Goal: Check status: Check status

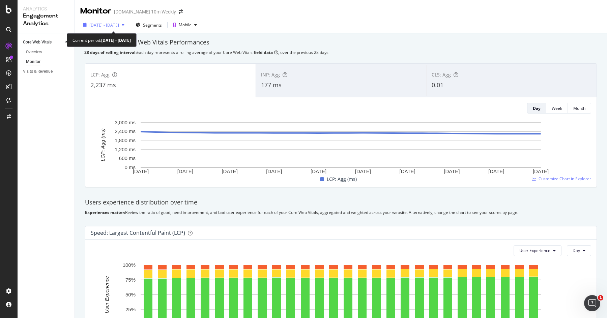
click at [127, 26] on div "button" at bounding box center [123, 25] width 8 height 4
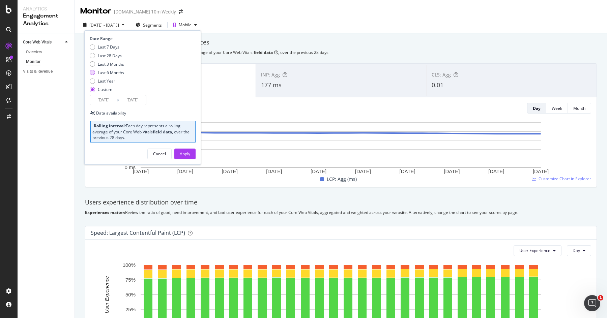
click at [98, 72] on div "Last 6 Months" at bounding box center [111, 73] width 26 height 6
type input "[DATE]"
click at [182, 155] on div "Apply" at bounding box center [185, 154] width 10 height 6
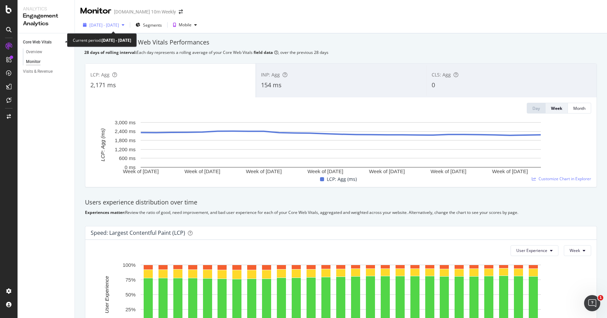
click at [119, 24] on span "[DATE] - [DATE]" at bounding box center [104, 25] width 30 height 6
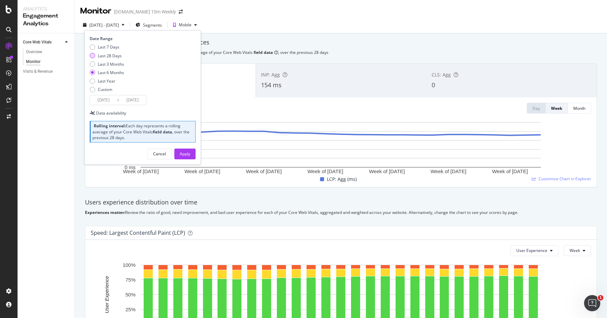
click at [114, 54] on div "Last 28 Days" at bounding box center [110, 56] width 24 height 6
type input "[DATE]"
click at [179, 154] on button "Apply" at bounding box center [184, 154] width 21 height 11
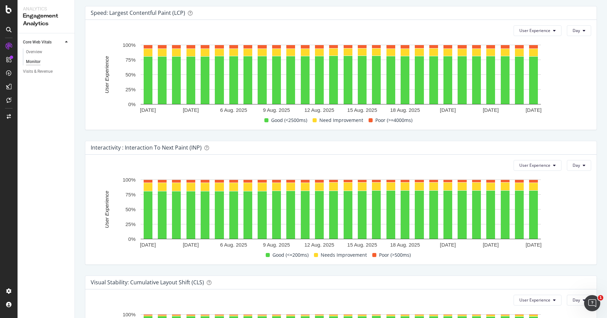
scroll to position [214, 0]
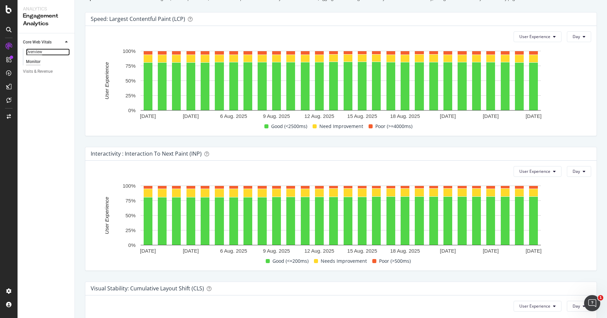
click at [36, 51] on div "Overview" at bounding box center [34, 52] width 16 height 7
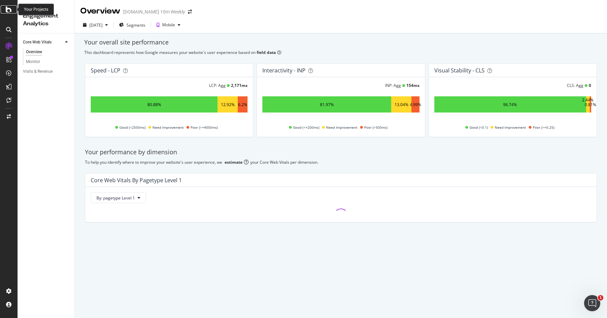
click at [9, 11] on icon at bounding box center [9, 9] width 6 height 8
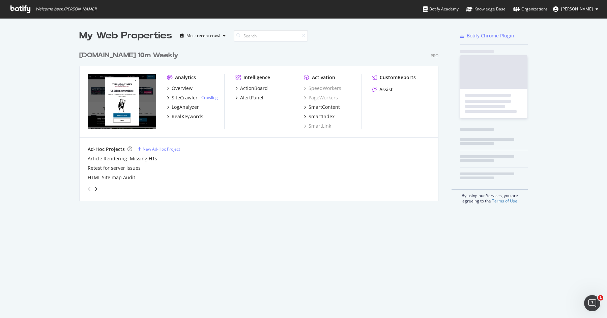
scroll to position [158, 364]
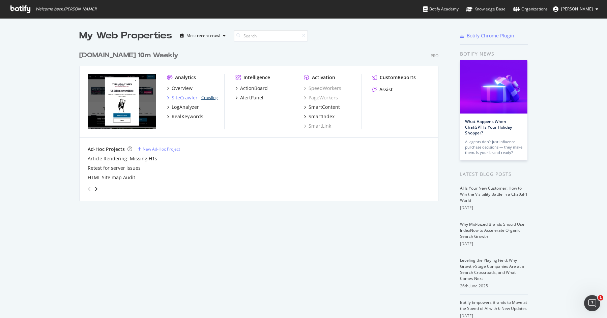
click at [213, 97] on link "Crawling" at bounding box center [209, 98] width 17 height 6
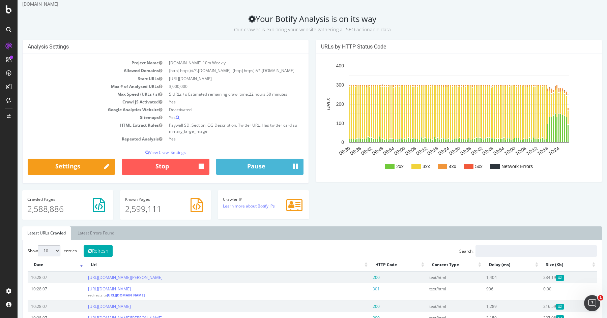
scroll to position [20, 0]
